Goal: Task Accomplishment & Management: Use online tool/utility

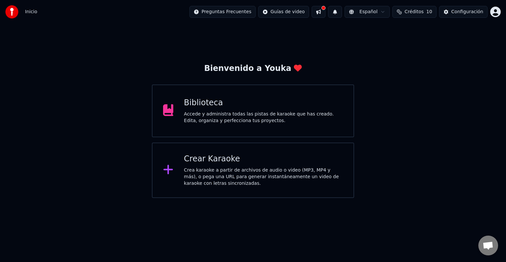
click at [184, 185] on div "Crea karaoke a partir de archivos de audio o video (MP3, MP4 y más), o pega una…" at bounding box center [263, 177] width 159 height 20
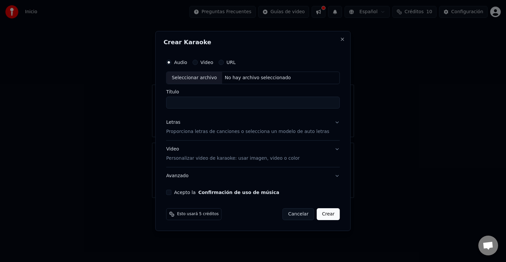
click at [222, 74] on div "Seleccionar archivo" at bounding box center [194, 78] width 56 height 12
type input "*******"
click at [328, 123] on button "Letras Proporciona letras de canciones o selecciona un modelo de auto letras" at bounding box center [253, 127] width 174 height 26
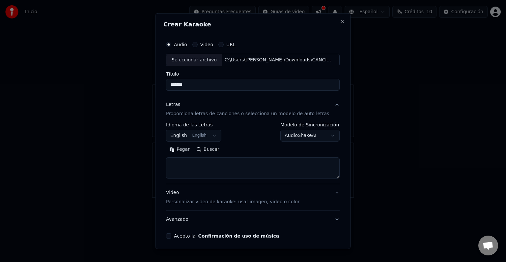
click at [228, 165] on textarea at bounding box center [253, 167] width 174 height 21
click at [205, 136] on button "English English" at bounding box center [193, 136] width 55 height 12
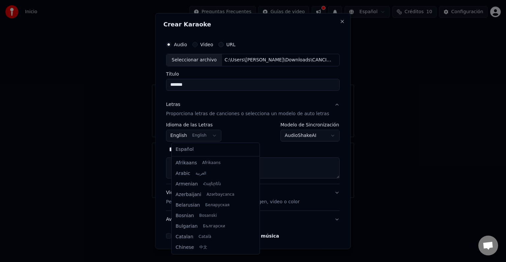
scroll to position [53, 0]
select select "**"
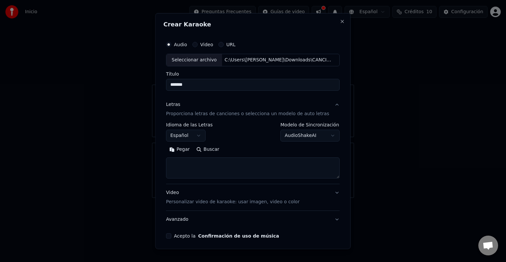
click at [204, 158] on textarea at bounding box center [253, 167] width 174 height 21
paste textarea "**********"
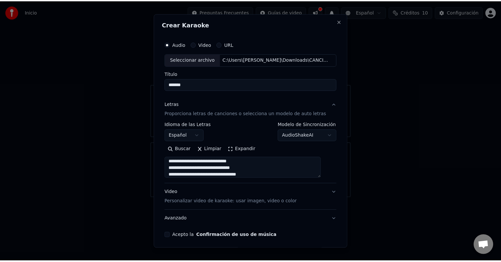
scroll to position [25, 0]
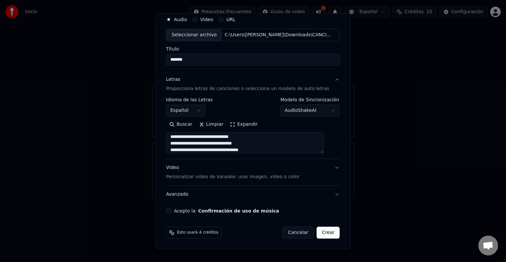
type textarea "**********"
click at [171, 212] on button "Acepto la Confirmación de uso de música" at bounding box center [168, 210] width 5 height 5
click at [317, 232] on button "Crear" at bounding box center [328, 232] width 23 height 12
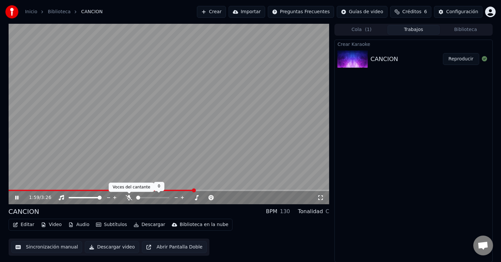
click at [131, 199] on icon at bounding box center [129, 197] width 7 height 5
click at [73, 199] on span at bounding box center [75, 197] width 4 height 4
click at [69, 197] on span at bounding box center [71, 197] width 4 height 4
click at [129, 196] on icon at bounding box center [129, 197] width 4 height 5
click at [131, 196] on icon at bounding box center [129, 197] width 7 height 5
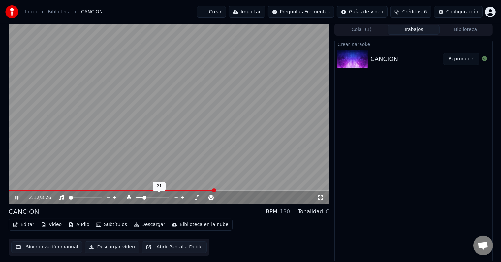
click at [143, 197] on span at bounding box center [139, 197] width 7 height 1
drag, startPoint x: 178, startPoint y: 188, endPoint x: 110, endPoint y: 187, distance: 67.6
click at [110, 187] on video at bounding box center [169, 114] width 321 height 180
click at [28, 192] on span at bounding box center [30, 190] width 4 height 4
click at [19, 199] on icon at bounding box center [21, 197] width 15 height 5
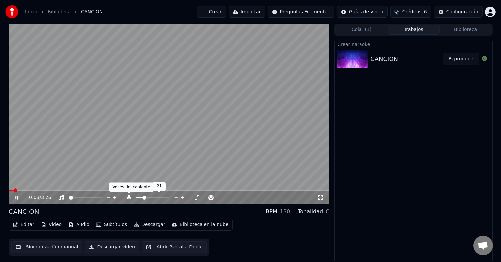
click at [128, 195] on icon at bounding box center [129, 197] width 7 height 5
click at [132, 197] on icon at bounding box center [129, 197] width 7 height 5
click at [137, 198] on div at bounding box center [158, 197] width 53 height 7
click at [138, 197] on span at bounding box center [137, 197] width 2 height 1
click at [184, 198] on span at bounding box center [182, 197] width 4 height 4
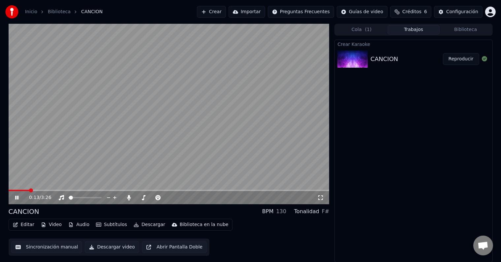
drag, startPoint x: 197, startPoint y: 198, endPoint x: 172, endPoint y: 202, distance: 25.0
click at [182, 198] on span at bounding box center [173, 197] width 16 height 1
click at [147, 198] on div "0:19 / 3:26" at bounding box center [173, 197] width 288 height 7
click at [166, 197] on span at bounding box center [159, 197] width 16 height 1
click at [102, 197] on span at bounding box center [85, 197] width 33 height 1
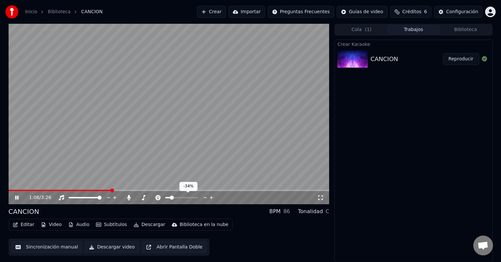
click at [171, 198] on span at bounding box center [172, 197] width 4 height 4
click at [182, 199] on span at bounding box center [182, 197] width 4 height 4
click at [181, 198] on span at bounding box center [181, 197] width 4 height 4
click at [182, 197] on span at bounding box center [182, 197] width 4 height 4
click at [141, 196] on span at bounding box center [142, 197] width 4 height 4
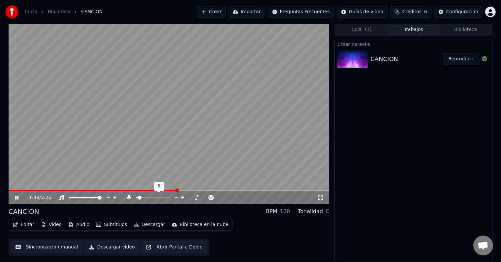
click at [138, 197] on span at bounding box center [139, 197] width 4 height 4
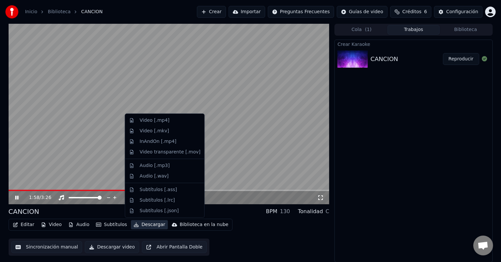
click at [133, 226] on icon "button" at bounding box center [135, 224] width 5 height 5
click at [163, 120] on div "Video [.mp4]" at bounding box center [154, 120] width 30 height 7
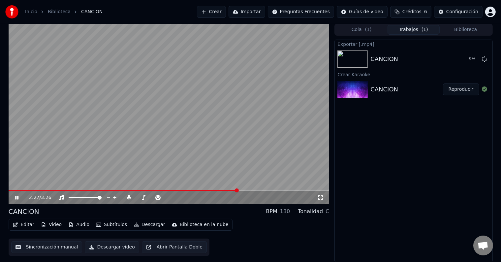
click at [15, 198] on icon at bounding box center [21, 197] width 15 height 5
